Goal: Task Accomplishment & Management: Complete application form

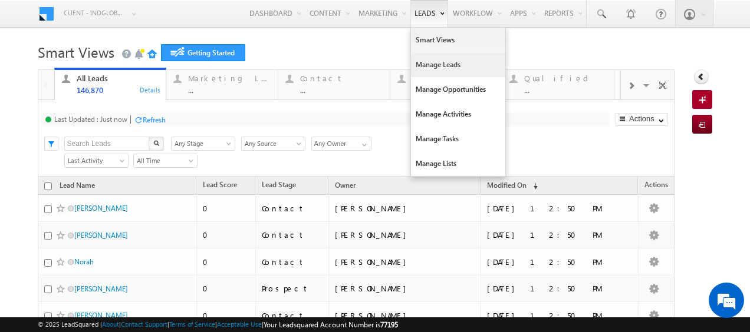
click at [439, 63] on link "Manage Leads" at bounding box center [458, 64] width 94 height 25
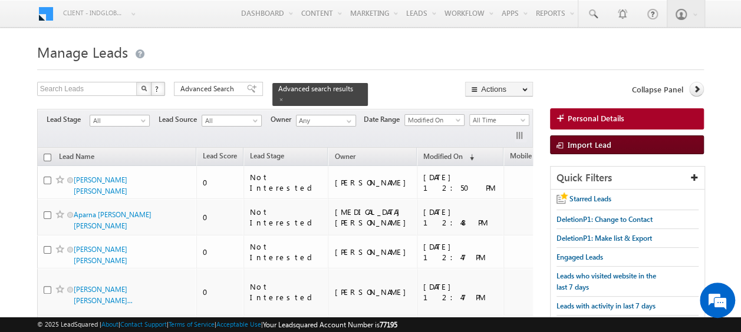
click at [590, 144] on span "Import Lead" at bounding box center [590, 145] width 44 height 10
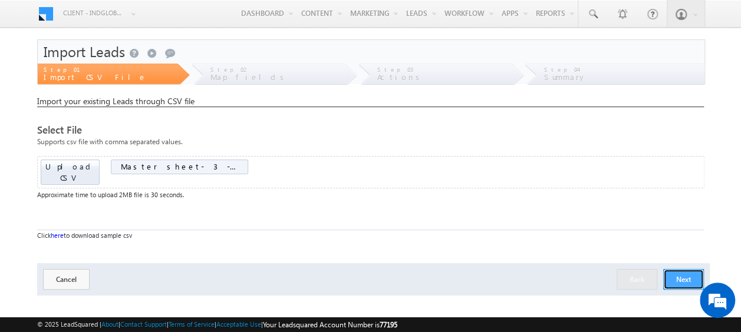
click at [682, 269] on button "Next" at bounding box center [683, 279] width 41 height 21
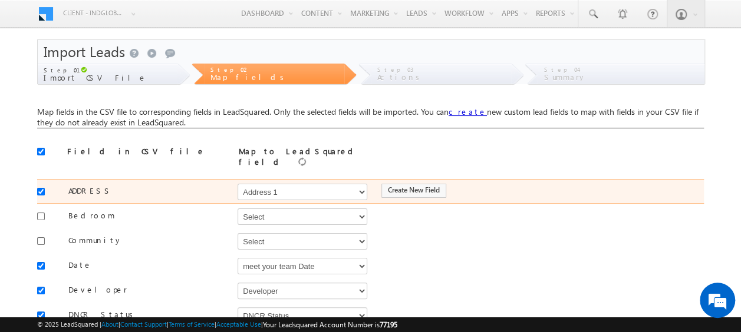
scroll to position [59, 0]
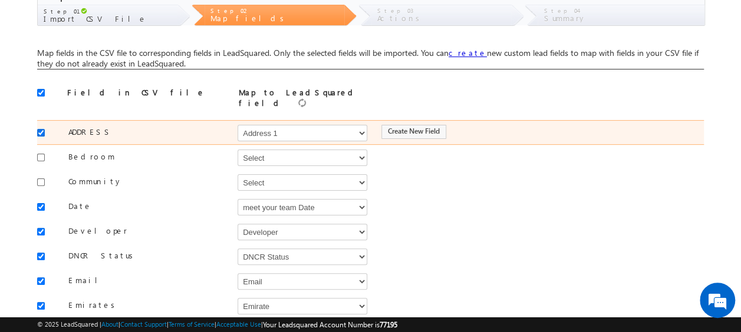
click at [38, 129] on input "checkbox" at bounding box center [41, 133] width 8 height 8
checkbox input "false"
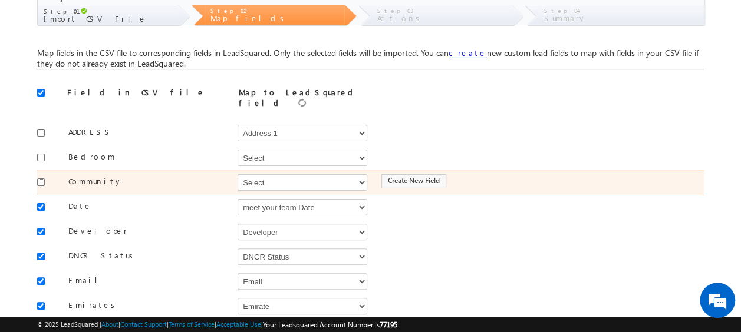
click at [38, 179] on input "checkbox" at bounding box center [41, 183] width 8 height 8
checkbox input "true"
click at [258, 177] on select "Select Select Address 1 Address 2 Budget Building Name Buyer Persona Campaign N…" at bounding box center [303, 182] width 130 height 17
select select "mx_Master_Project"
click at [238, 174] on select "Select Select Address 1 Address 2 Budget Building Name Buyer Persona Campaign N…" at bounding box center [303, 182] width 130 height 17
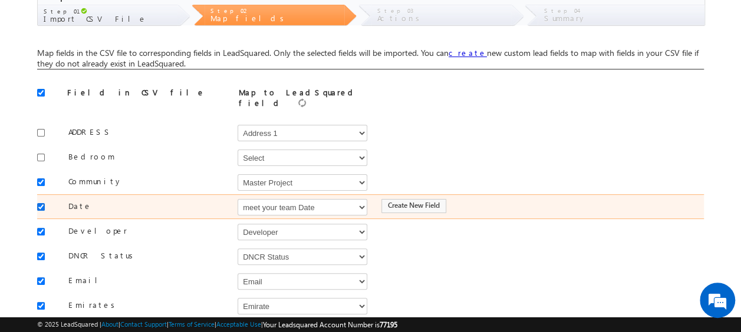
click at [37, 203] on input "checkbox" at bounding box center [41, 207] width 8 height 8
checkbox input "false"
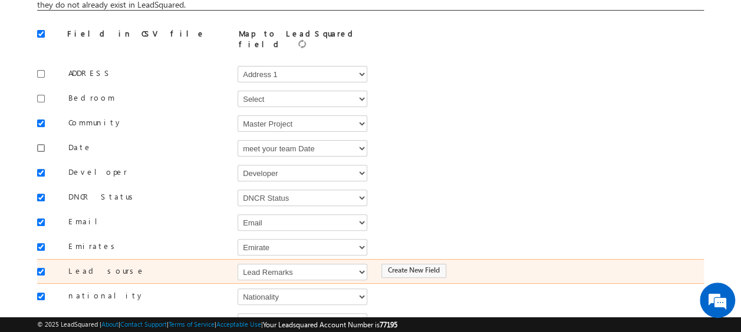
scroll to position [177, 0]
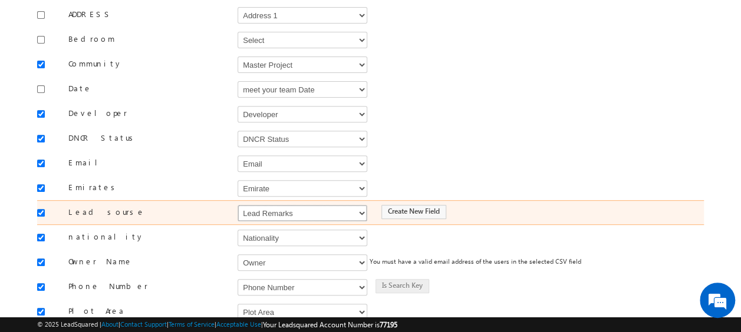
click at [283, 205] on select "Select Select Address 1 Address 2 Budget Building Name Buyer Persona Campaign N…" at bounding box center [303, 213] width 130 height 17
select select "Source"
click at [238, 205] on select "Select Select Address 1 Address 2 Budget Building Name Buyer Persona Campaign N…" at bounding box center [303, 213] width 130 height 17
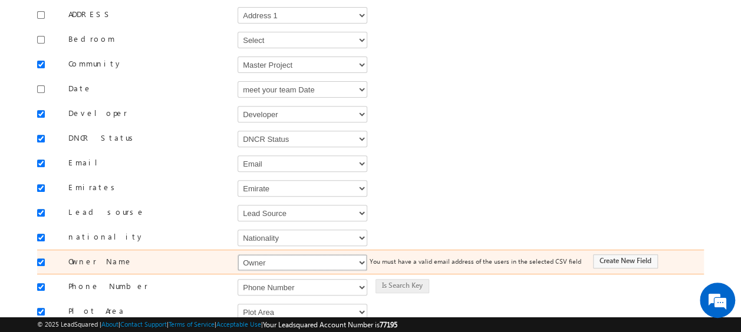
click at [245, 255] on select "Select Select Address 1 Address 2 Budget Building Name Buyer Persona Campaign N…" at bounding box center [303, 263] width 130 height 17
select select "FirstName"
click at [238, 255] on select "Select Select Address 1 Address 2 Budget Building Name Buyer Persona Campaign N…" at bounding box center [303, 263] width 130 height 17
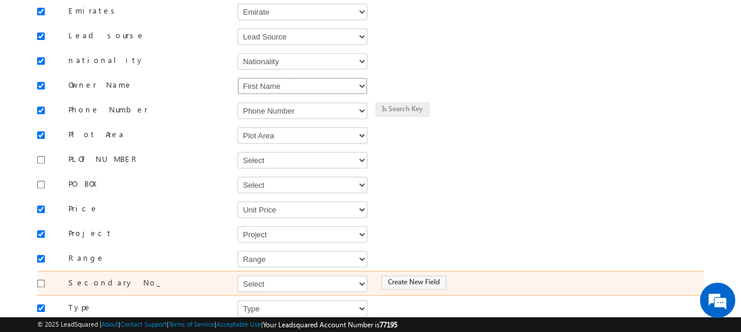
scroll to position [413, 0]
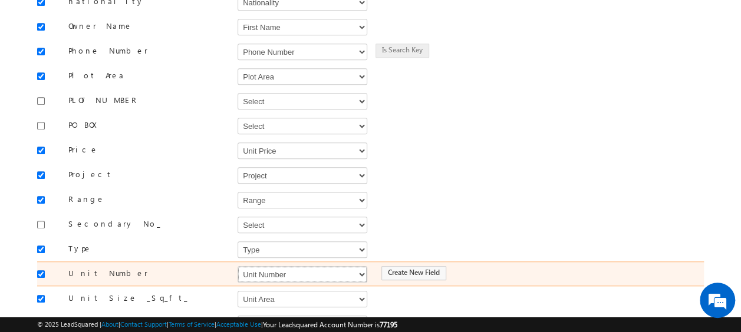
click at [256, 266] on select "Select Select Address 1 Address 2 Budget Building Name Buyer Persona Campaign N…" at bounding box center [303, 274] width 130 height 17
select select "mx_Unit_No"
click at [238, 266] on select "Select Select Address 1 Address 2 Budget Building Name Buyer Persona Campaign N…" at bounding box center [303, 274] width 130 height 17
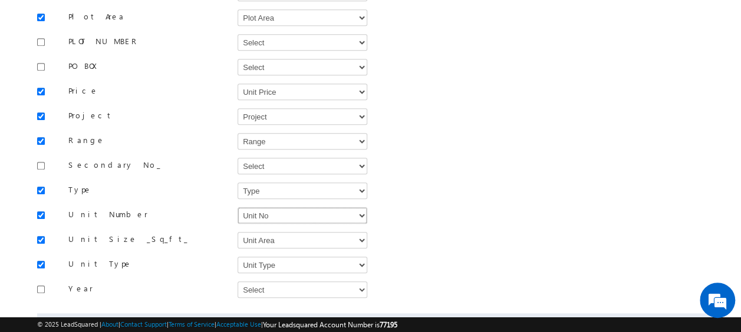
scroll to position [517, 0]
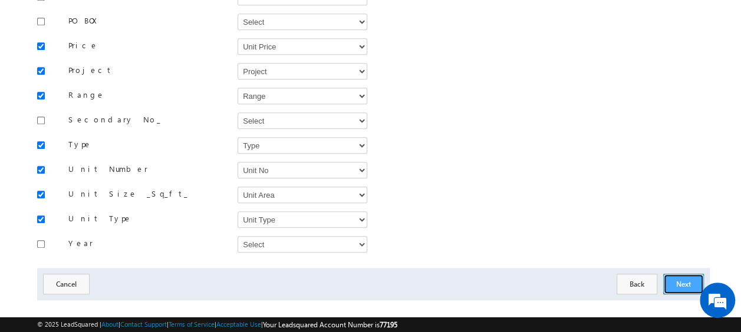
click at [677, 274] on button "Next" at bounding box center [683, 284] width 41 height 21
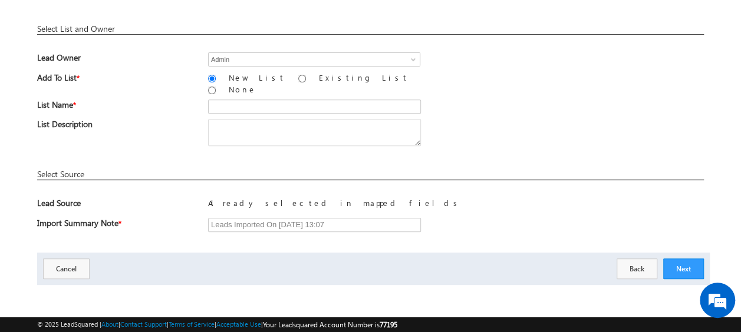
scroll to position [173, 0]
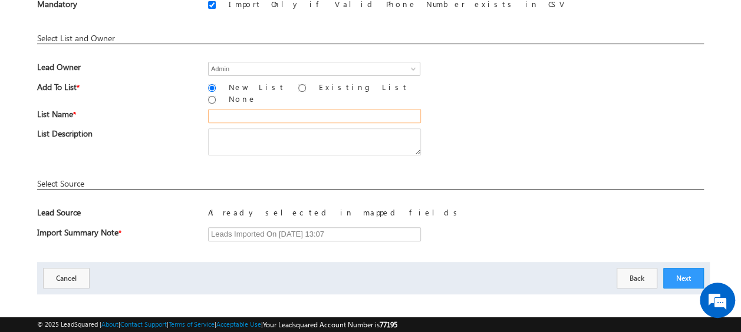
click at [251, 109] on input "text" at bounding box center [314, 116] width 213 height 14
click at [311, 109] on input "19_Aug_2025_MS_03_03" at bounding box center [314, 116] width 213 height 14
type input "19_Aug_2025_MS_03"
click at [449, 113] on div "List Name * 19_Aug_2025_MS_03" at bounding box center [370, 118] width 667 height 19
click at [683, 269] on button "Next" at bounding box center [683, 278] width 41 height 21
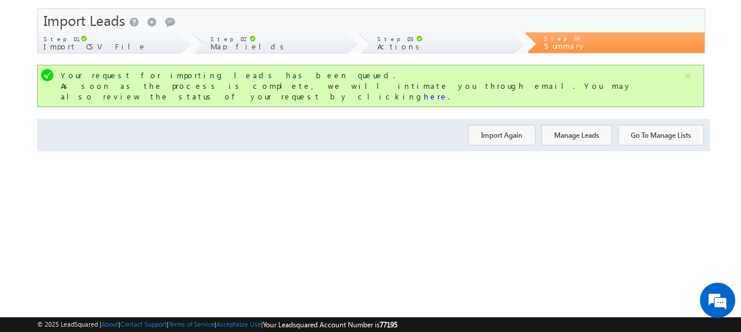
scroll to position [0, 0]
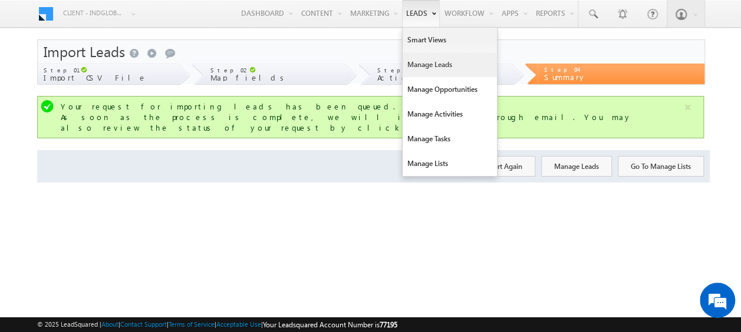
click at [432, 61] on link "Manage Leads" at bounding box center [450, 64] width 94 height 25
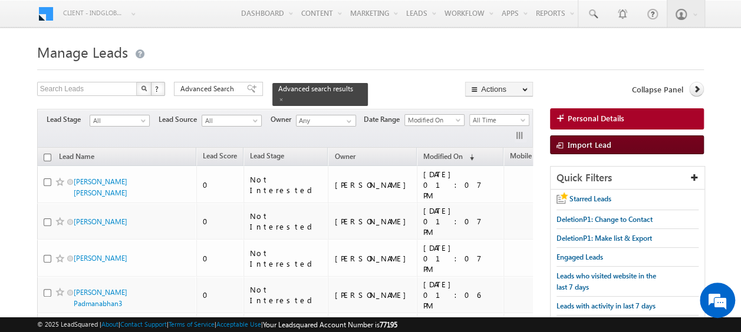
click at [582, 140] on span "Import Lead" at bounding box center [590, 145] width 44 height 10
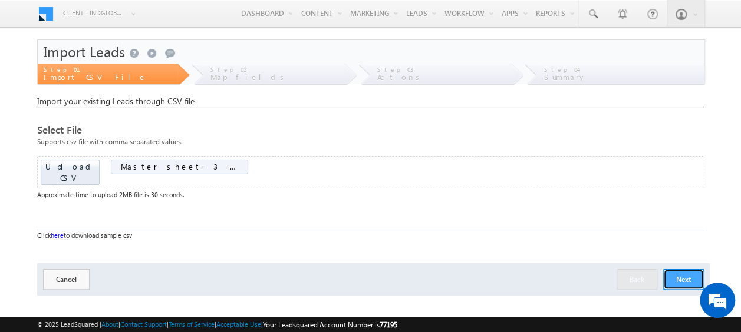
click at [679, 271] on button "Next" at bounding box center [683, 279] width 41 height 21
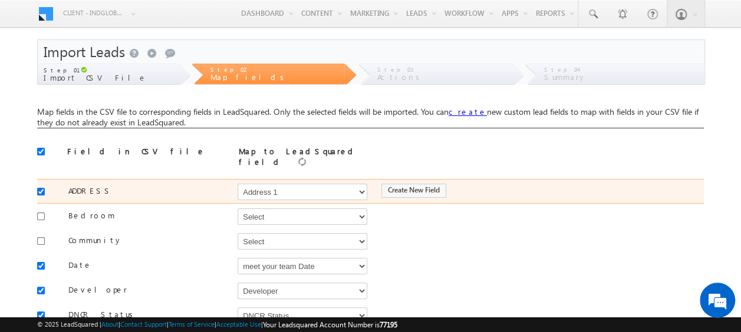
click at [41, 188] on input "checkbox" at bounding box center [41, 192] width 8 height 8
checkbox input "false"
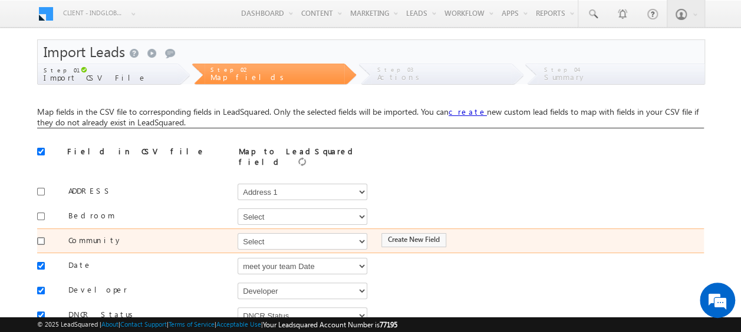
click at [39, 238] on input "checkbox" at bounding box center [41, 242] width 8 height 8
checkbox input "true"
click at [283, 233] on select "Select Select Address 1 Address 2 Budget Building Name Buyer Persona Campaign N…" at bounding box center [303, 241] width 130 height 17
select select "mx_Master_Project"
click at [238, 233] on select "Select Select Address 1 Address 2 Budget Building Name Buyer Persona Campaign N…" at bounding box center [303, 241] width 130 height 17
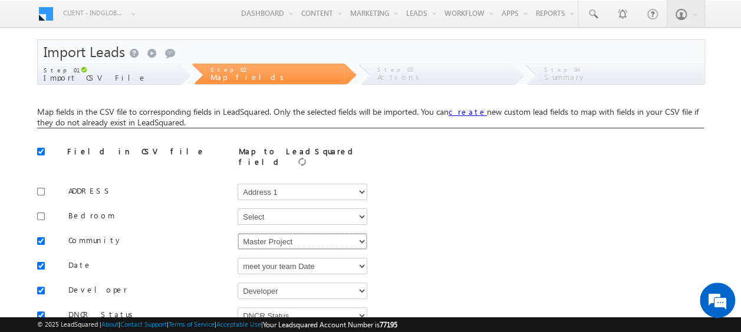
scroll to position [59, 0]
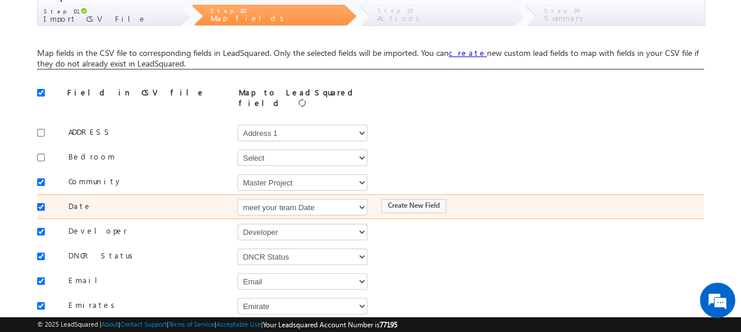
click at [42, 203] on input "checkbox" at bounding box center [41, 207] width 8 height 8
checkbox input "false"
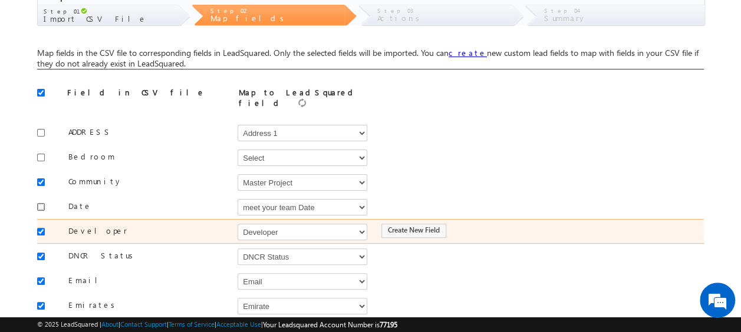
scroll to position [118, 0]
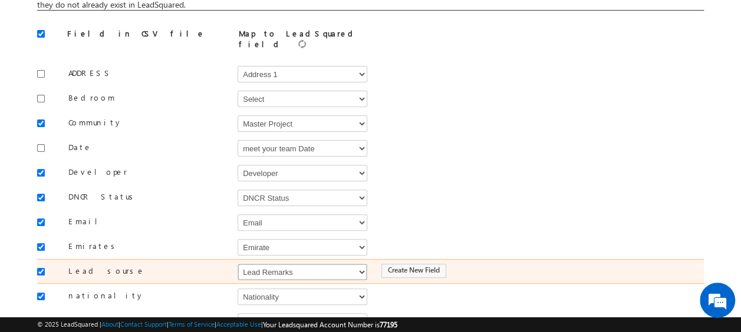
click at [250, 265] on select "Select Select Address 1 Address 2 Budget Building Name Buyer Persona Campaign N…" at bounding box center [303, 272] width 130 height 17
select select "Source"
click at [238, 264] on select "Select Select Address 1 Address 2 Budget Building Name Buyer Persona Campaign N…" at bounding box center [303, 272] width 130 height 17
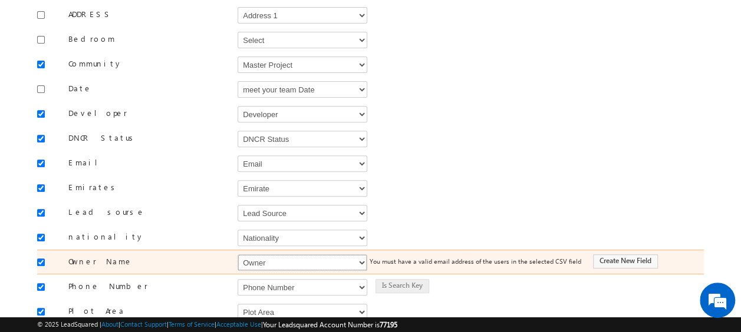
click at [274, 255] on select "Select Select Address 1 Address 2 Budget Building Name Buyer Persona Campaign N…" at bounding box center [303, 263] width 130 height 17
select select "FirstName"
click at [238, 255] on select "Select Select Address 1 Address 2 Budget Building Name Buyer Persona Campaign N…" at bounding box center [303, 263] width 130 height 17
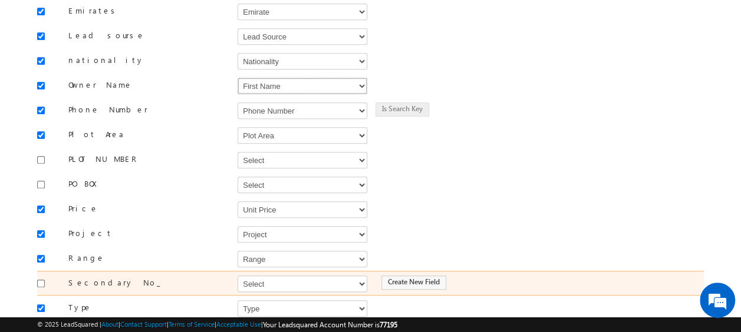
scroll to position [413, 0]
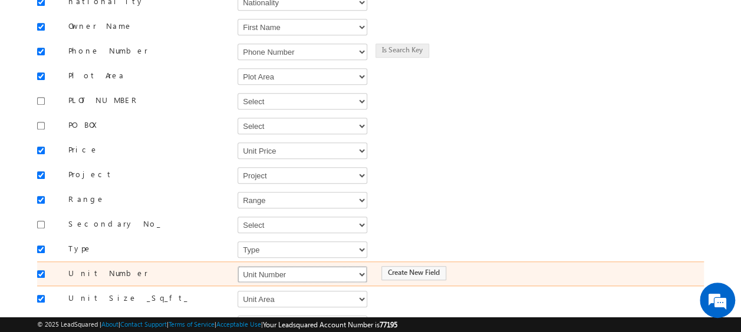
click at [259, 266] on select "Select Select Address 1 Address 2 Budget Building Name Buyer Persona Campaign N…" at bounding box center [303, 274] width 130 height 17
select select "mx_Unit_No"
click at [238, 266] on select "Select Select Address 1 Address 2 Budget Building Name Buyer Persona Campaign N…" at bounding box center [303, 274] width 130 height 17
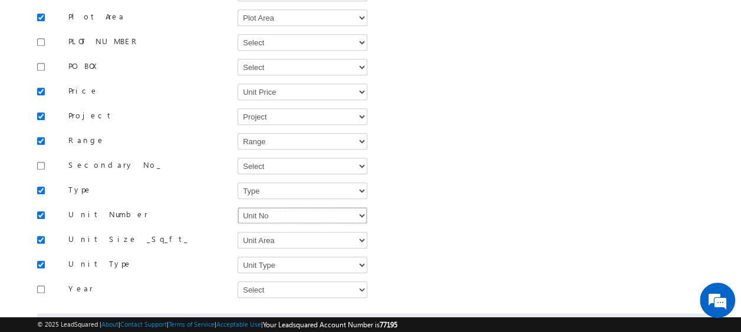
scroll to position [517, 0]
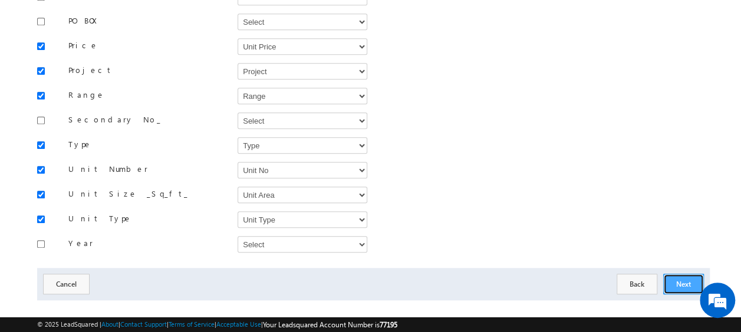
click at [683, 274] on button "Next" at bounding box center [683, 284] width 41 height 21
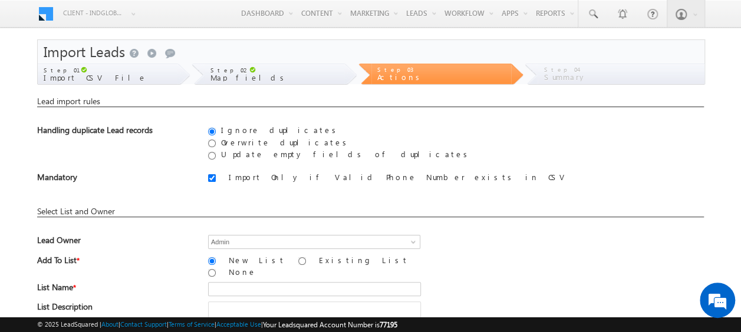
scroll to position [118, 0]
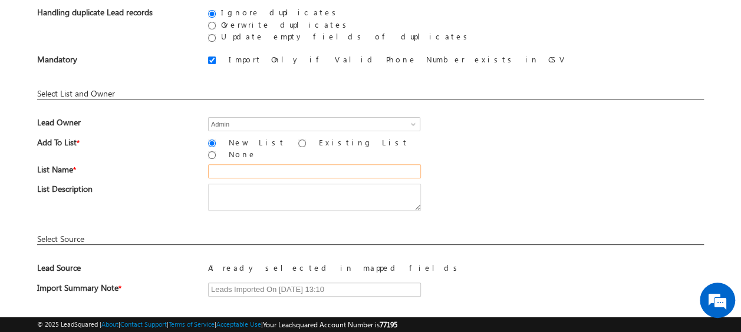
click at [238, 164] on input "text" at bounding box center [314, 171] width 213 height 14
type input "19_Aug_2025_MS_03_02"
click at [485, 190] on div "List Description" at bounding box center [370, 200] width 667 height 32
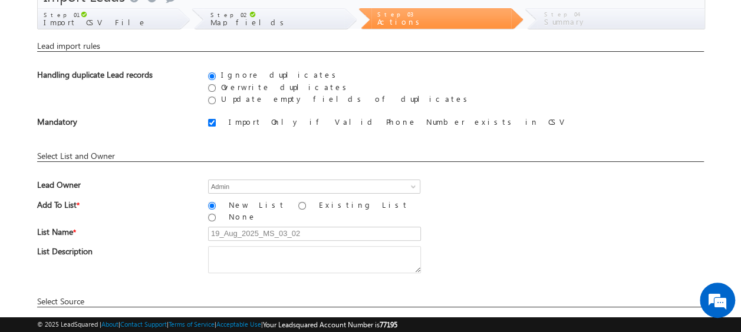
scroll to position [173, 0]
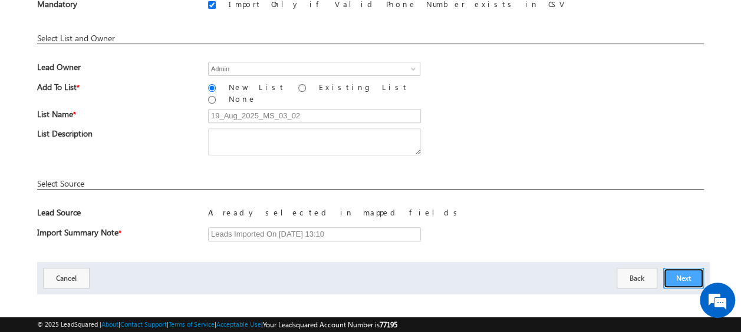
click at [679, 268] on button "Next" at bounding box center [683, 278] width 41 height 21
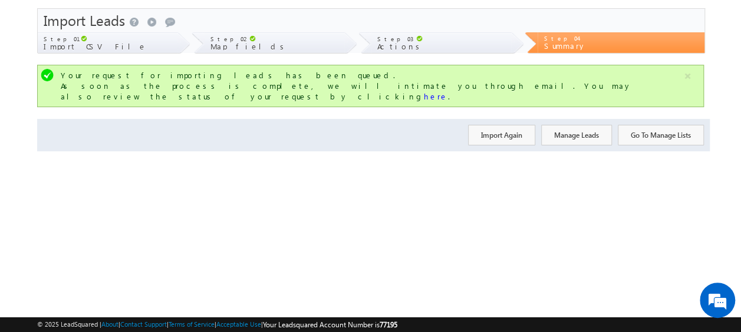
scroll to position [0, 0]
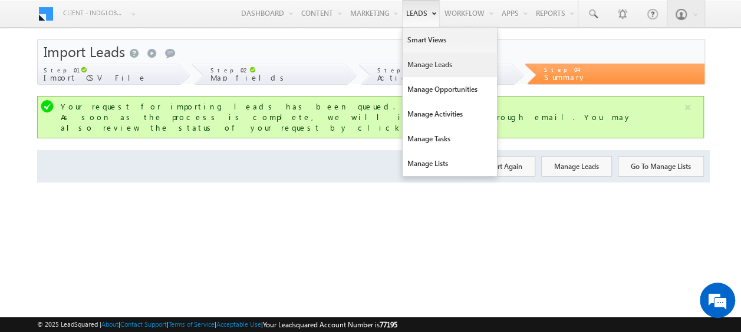
click at [435, 66] on link "Manage Leads" at bounding box center [450, 64] width 94 height 25
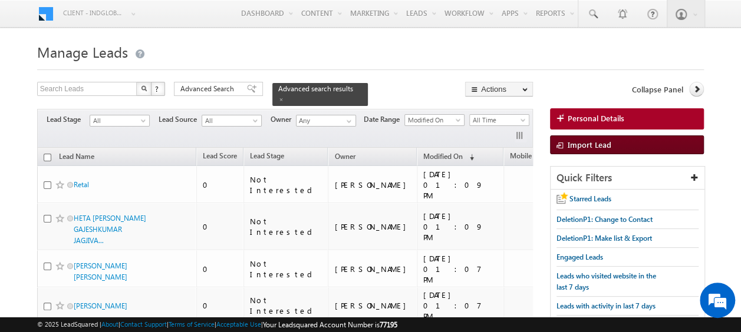
drag, startPoint x: 581, startPoint y: 143, endPoint x: 564, endPoint y: 143, distance: 17.1
click at [580, 141] on span "Import Lead" at bounding box center [590, 145] width 44 height 10
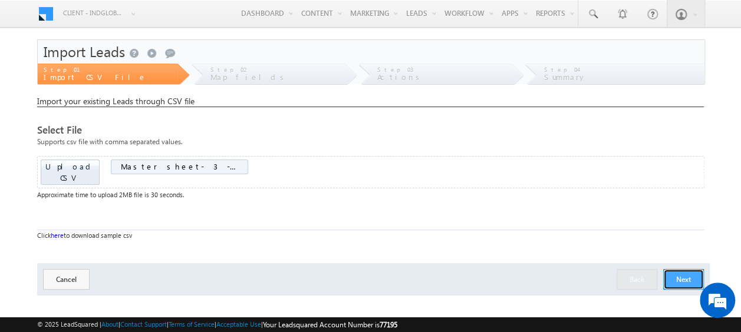
click at [679, 269] on button "Next" at bounding box center [683, 279] width 41 height 21
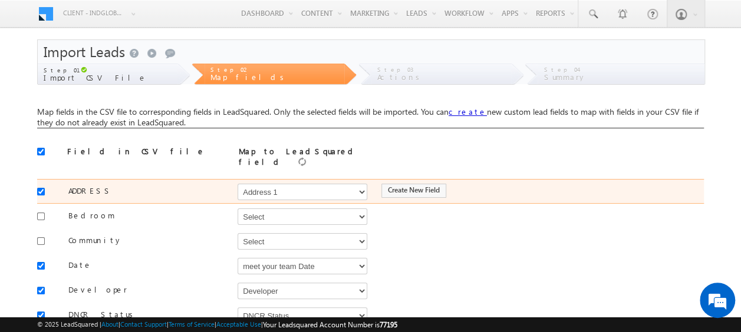
click at [42, 183] on div at bounding box center [44, 191] width 14 height 17
click at [42, 188] on input "checkbox" at bounding box center [41, 192] width 8 height 8
checkbox input "false"
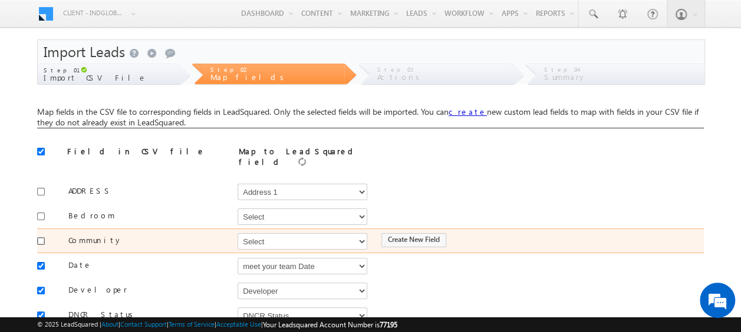
click at [38, 238] on input "checkbox" at bounding box center [41, 242] width 8 height 8
checkbox input "true"
click at [264, 238] on select "Select Select Address 1 Address 2 Budget Building Name Buyer Persona Campaign N…" at bounding box center [303, 241] width 130 height 17
select select "mx_Master_Project"
click at [238, 233] on select "Select Select Address 1 Address 2 Budget Building Name Buyer Persona Campaign N…" at bounding box center [303, 241] width 130 height 17
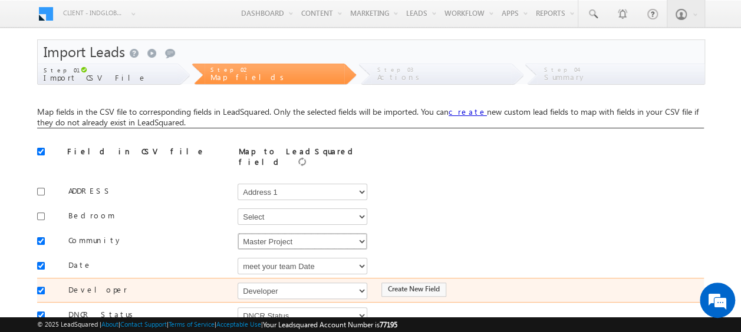
scroll to position [59, 0]
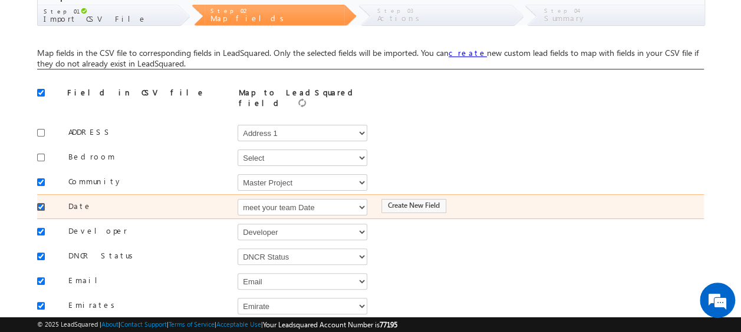
click at [42, 203] on input "checkbox" at bounding box center [41, 207] width 8 height 8
checkbox input "false"
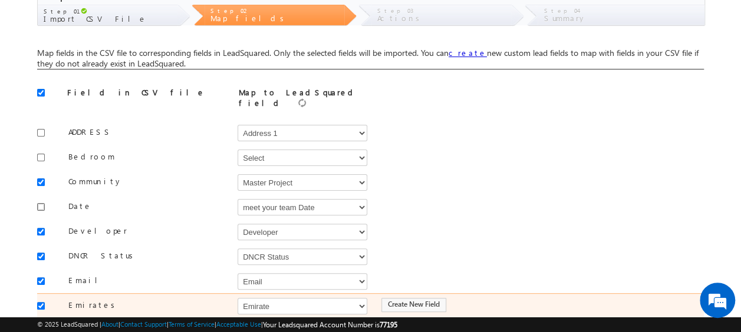
scroll to position [118, 0]
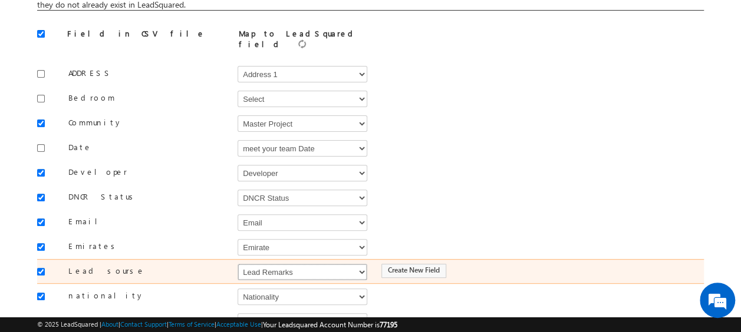
click at [281, 264] on select "Select Select Address 1 Address 2 Budget Building Name Buyer Persona Campaign N…" at bounding box center [303, 272] width 130 height 17
select select "Source"
click at [238, 264] on select "Select Select Address 1 Address 2 Budget Building Name Buyer Persona Campaign N…" at bounding box center [303, 272] width 130 height 17
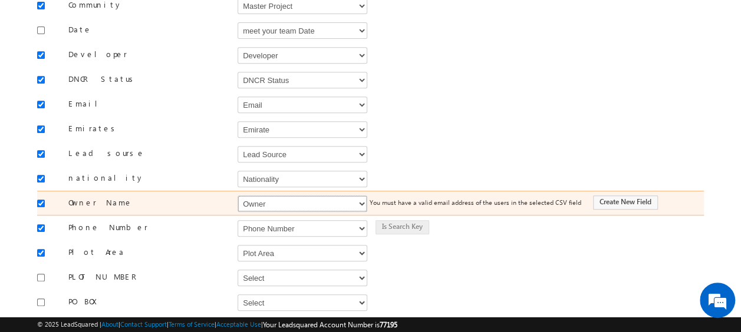
click at [259, 196] on select "Select Select Address 1 Address 2 Budget Building Name Buyer Persona Campaign N…" at bounding box center [303, 204] width 130 height 17
select select "FirstName"
click at [238, 196] on select "Select Select Address 1 Address 2 Budget Building Name Buyer Persona Campaign N…" at bounding box center [303, 204] width 130 height 17
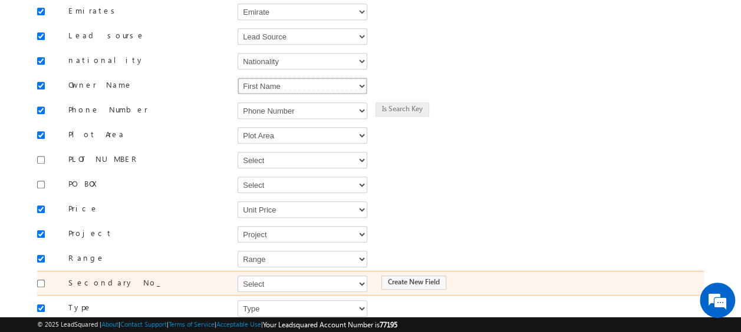
scroll to position [413, 0]
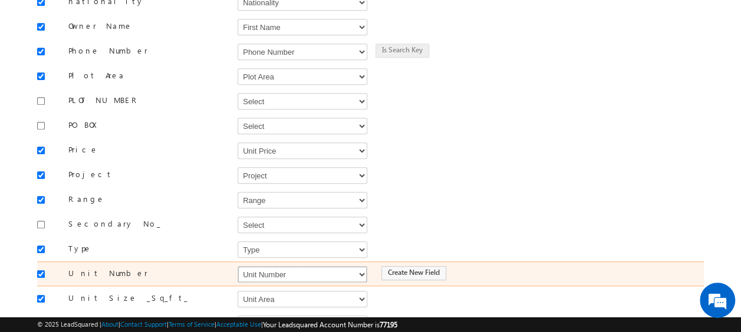
click at [269, 266] on select "Select Select Address 1 Address 2 Budget Building Name Buyer Persona Campaign N…" at bounding box center [303, 274] width 130 height 17
select select "mx_Unit_No"
click at [238, 266] on select "Select Select Address 1 Address 2 Budget Building Name Buyer Persona Campaign N…" at bounding box center [303, 274] width 130 height 17
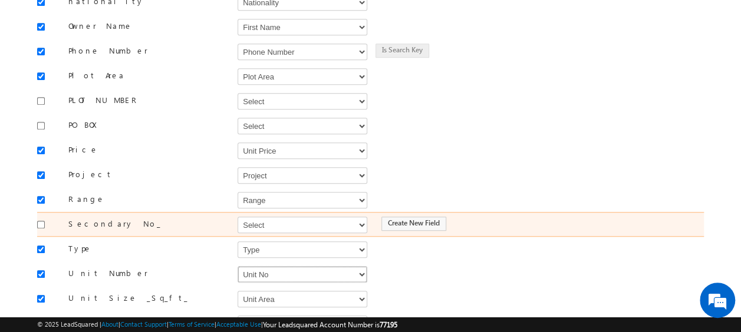
scroll to position [517, 0]
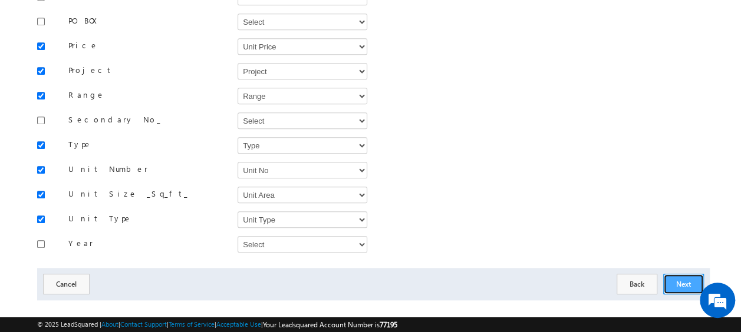
click at [684, 274] on button "Next" at bounding box center [683, 284] width 41 height 21
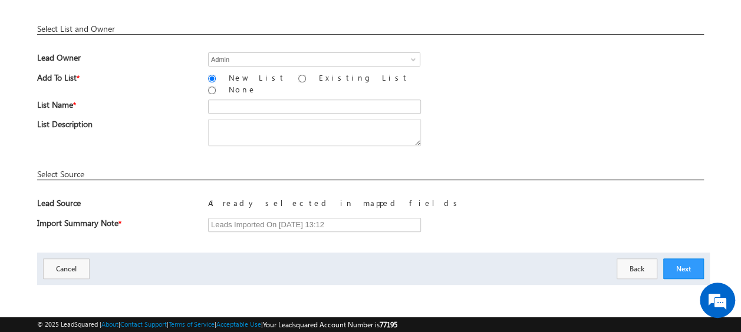
scroll to position [173, 0]
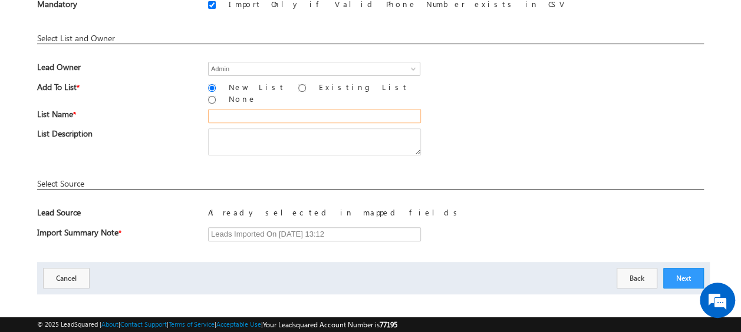
click at [233, 109] on input "text" at bounding box center [314, 116] width 213 height 14
type input "19_Aug_2025_MS_03_03"
click at [692, 268] on button "Next" at bounding box center [683, 278] width 41 height 21
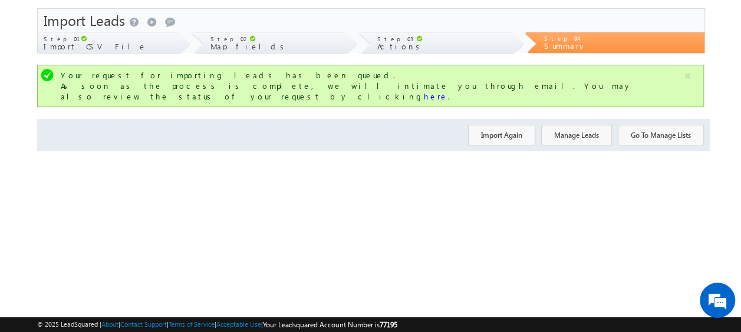
scroll to position [0, 0]
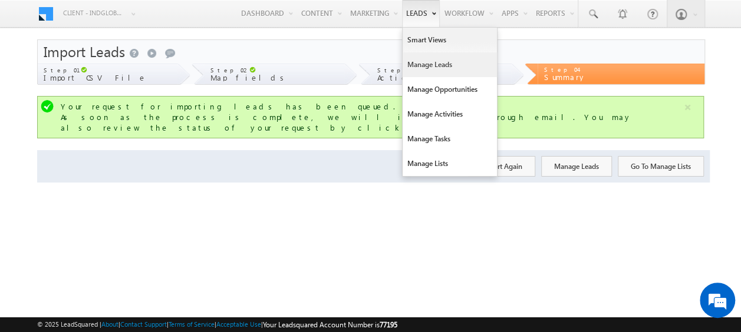
click at [428, 61] on link "Manage Leads" at bounding box center [450, 64] width 94 height 25
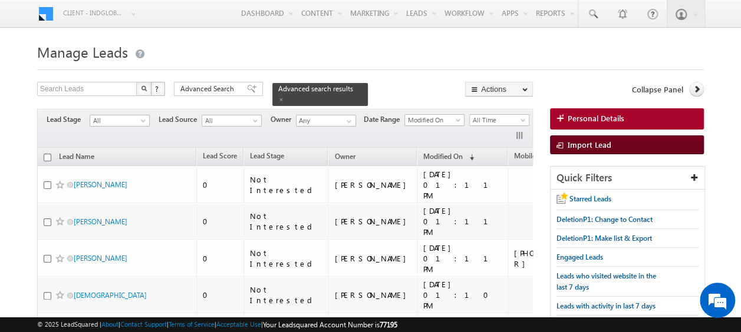
click at [578, 149] on link "Import Lead" at bounding box center [627, 145] width 154 height 19
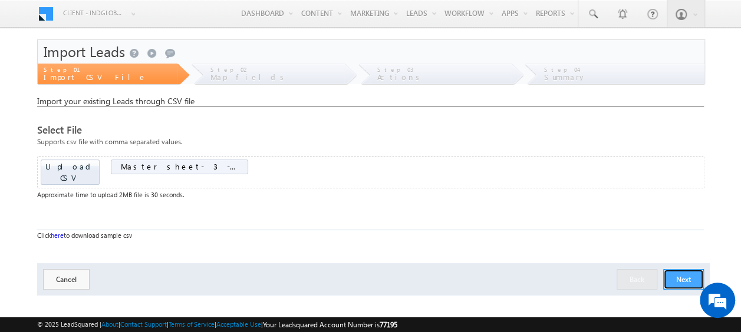
click at [684, 269] on button "Next" at bounding box center [683, 279] width 41 height 21
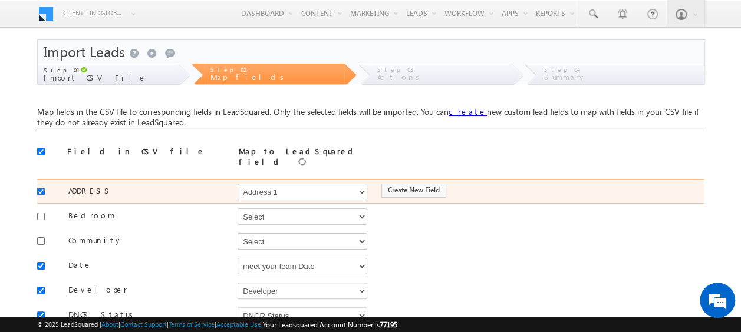
click at [40, 189] on input "checkbox" at bounding box center [41, 192] width 8 height 8
checkbox input "false"
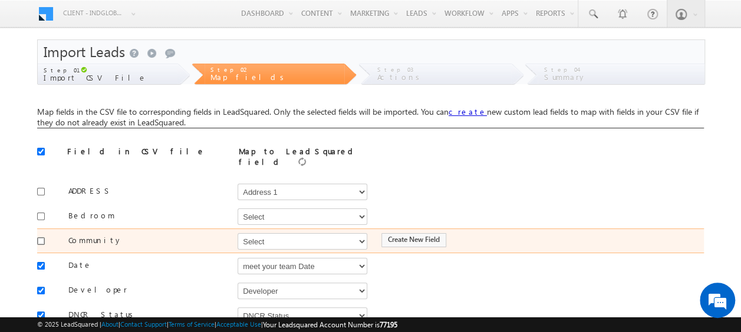
click at [38, 238] on input "checkbox" at bounding box center [41, 242] width 8 height 8
checkbox input "true"
click at [263, 236] on select "Select Select Address 1 Address 2 Budget Building Name Buyer Persona Campaign N…" at bounding box center [303, 241] width 130 height 17
select select "mx_Master_Project"
click at [238, 233] on select "Select Select Address 1 Address 2 Budget Building Name Buyer Persona Campaign N…" at bounding box center [303, 241] width 130 height 17
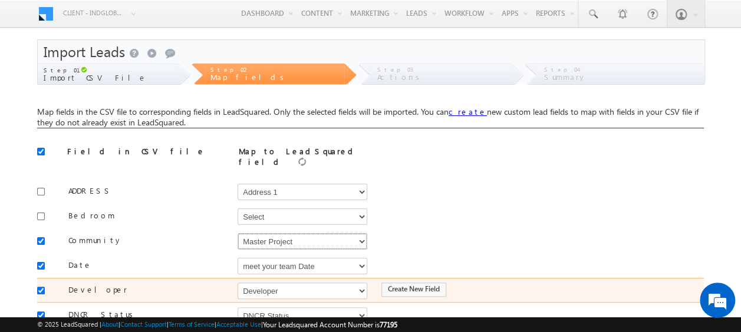
scroll to position [59, 0]
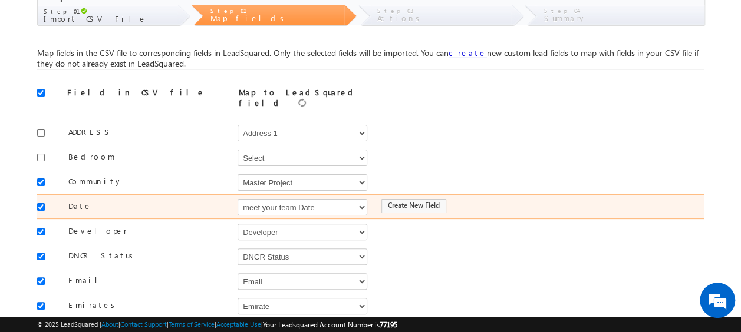
click at [46, 199] on div at bounding box center [44, 206] width 14 height 17
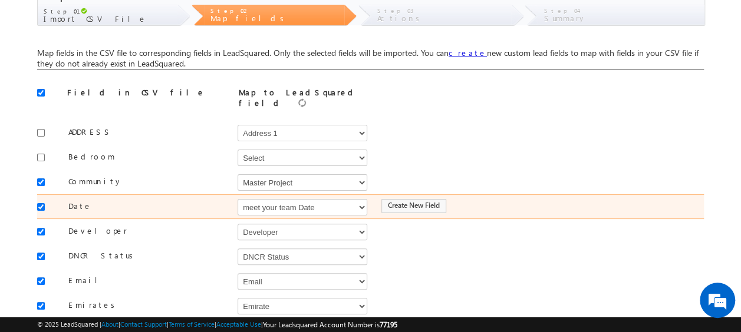
click at [41, 203] on input "checkbox" at bounding box center [41, 207] width 8 height 8
checkbox input "false"
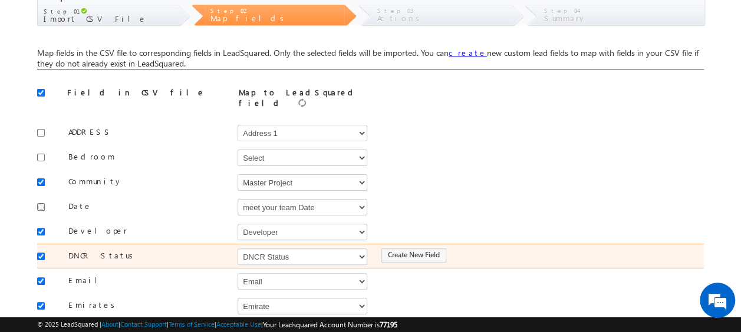
scroll to position [118, 0]
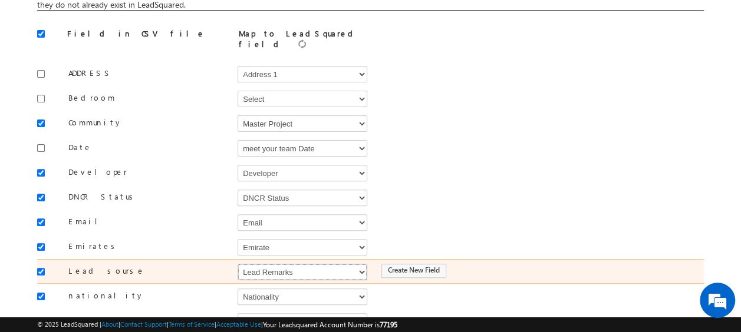
click at [301, 264] on select "Select Select Address 1 Address 2 Budget Building Name Buyer Persona Campaign N…" at bounding box center [303, 272] width 130 height 17
select select "Source"
click at [238, 264] on select "Select Select Address 1 Address 2 Budget Building Name Buyer Persona Campaign N…" at bounding box center [303, 272] width 130 height 17
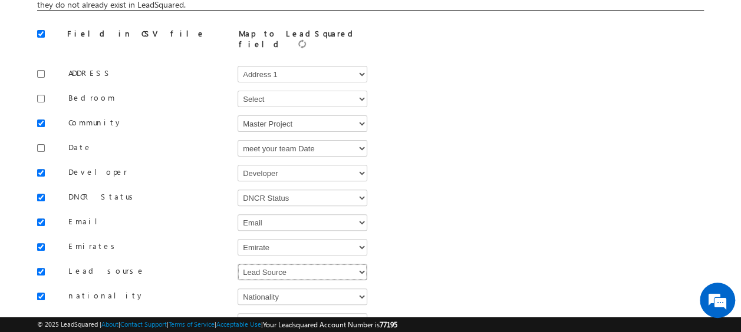
scroll to position [177, 0]
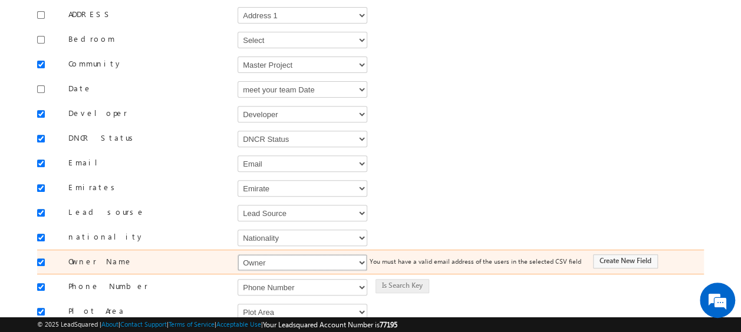
click at [299, 255] on select "Select Select Address 1 Address 2 Budget Building Name Buyer Persona Campaign N…" at bounding box center [303, 263] width 130 height 17
select select "FirstName"
click at [238, 255] on select "Select Select Address 1 Address 2 Budget Building Name Buyer Persona Campaign N…" at bounding box center [303, 263] width 130 height 17
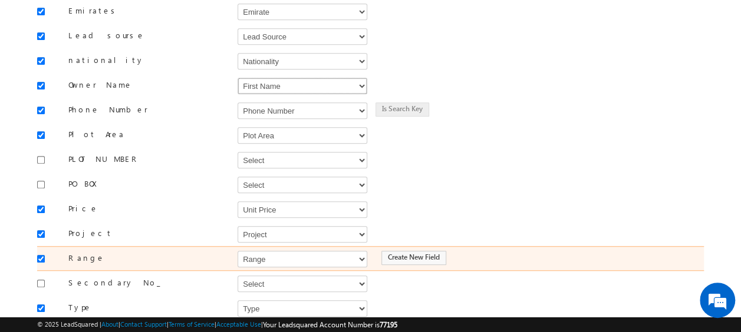
scroll to position [413, 0]
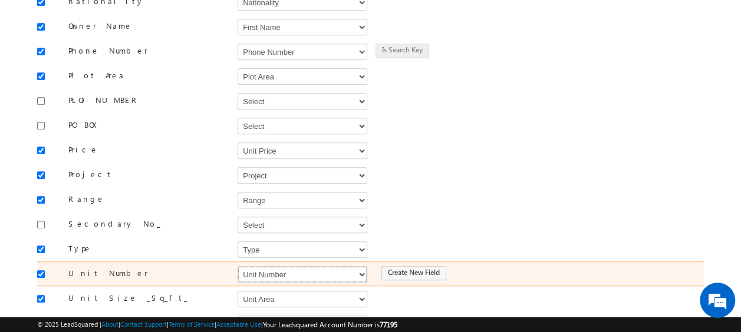
click at [282, 266] on select "Select Select Address 1 Address 2 Budget Building Name Buyer Persona Campaign N…" at bounding box center [303, 274] width 130 height 17
select select "mx_Unit_No"
click at [238, 266] on select "Select Select Address 1 Address 2 Budget Building Name Buyer Persona Campaign N…" at bounding box center [303, 274] width 130 height 17
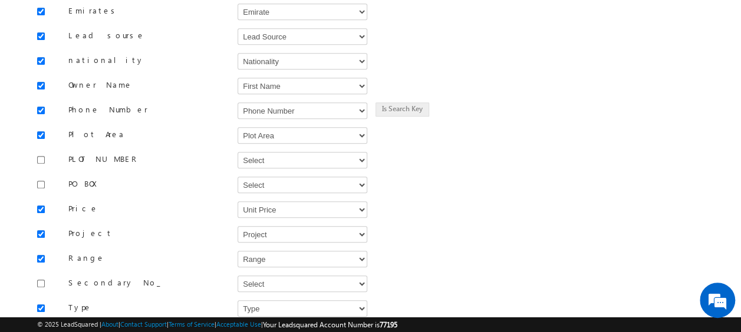
scroll to position [517, 0]
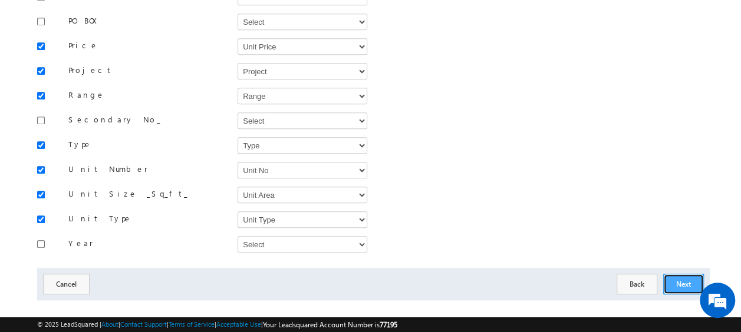
click at [679, 274] on button "Next" at bounding box center [683, 284] width 41 height 21
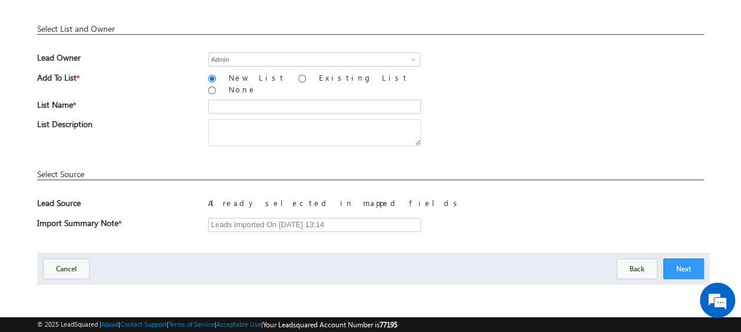
scroll to position [173, 0]
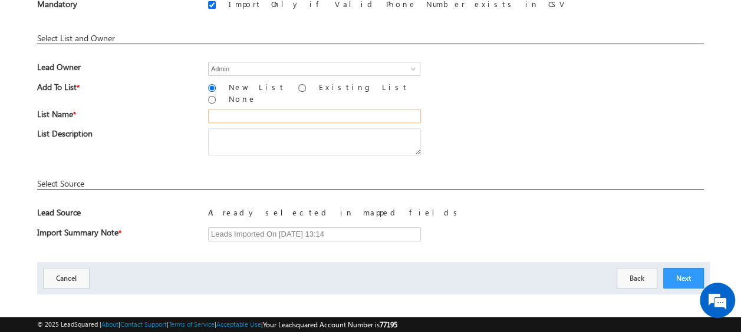
click at [239, 111] on input "text" at bounding box center [314, 116] width 213 height 14
type input "19_Aug_2025_MS_03_04"
click at [153, 111] on span "List Name *" at bounding box center [114, 117] width 154 height 17
click at [681, 270] on button "Next" at bounding box center [683, 278] width 41 height 21
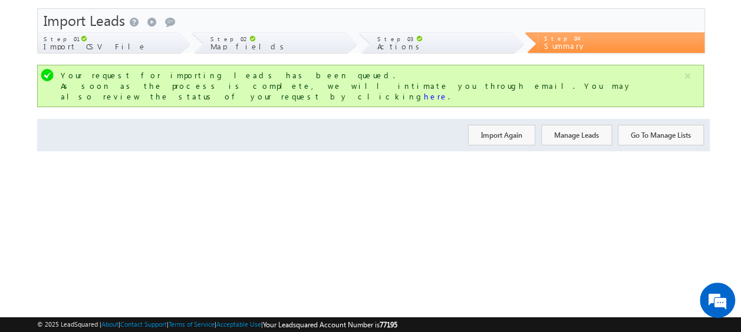
scroll to position [0, 0]
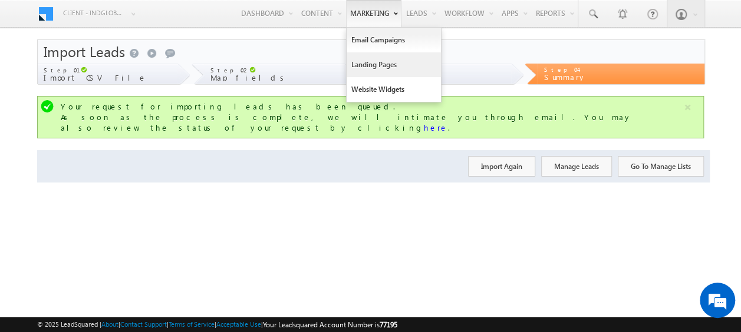
click at [388, 66] on link "Landing Pages" at bounding box center [394, 64] width 94 height 25
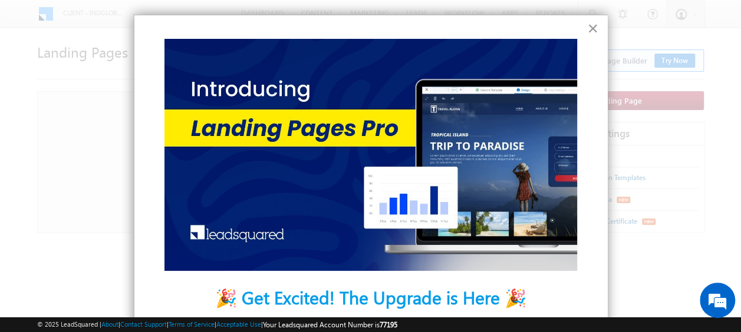
click at [587, 27] on button "×" at bounding box center [592, 28] width 11 height 19
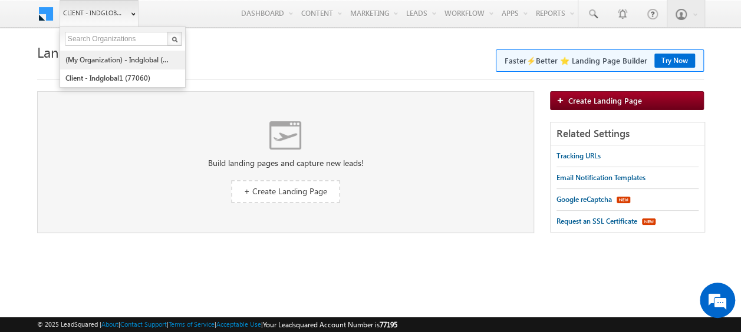
click at [119, 63] on link "(My Organization) - indglobal (48060)" at bounding box center [119, 60] width 108 height 18
